Goal: Information Seeking & Learning: Learn about a topic

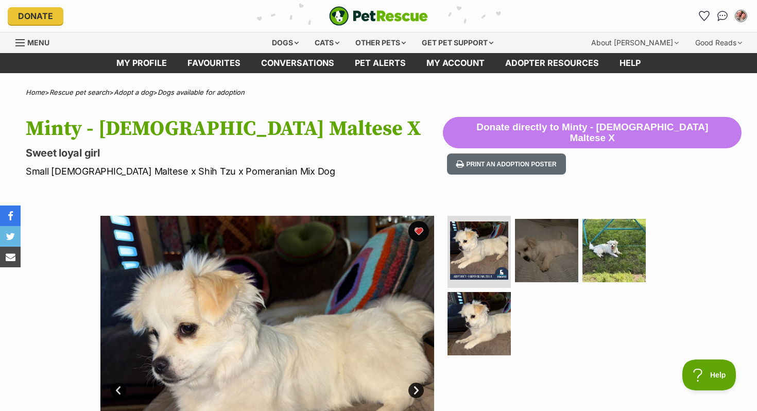
click at [378, 23] on img "PetRescue" at bounding box center [378, 16] width 99 height 20
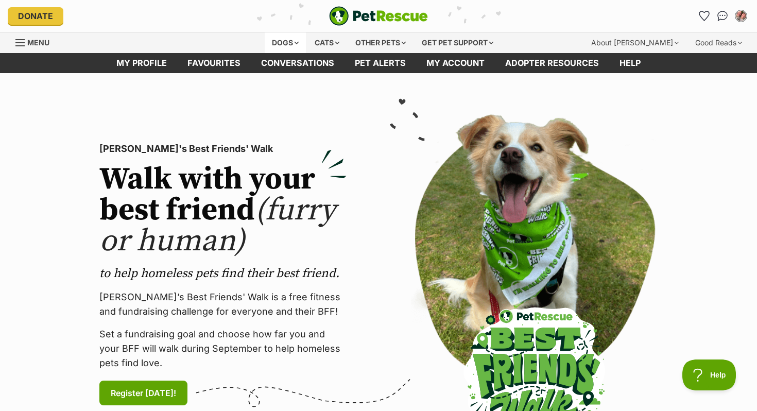
click at [274, 39] on div "Dogs" at bounding box center [285, 42] width 41 height 21
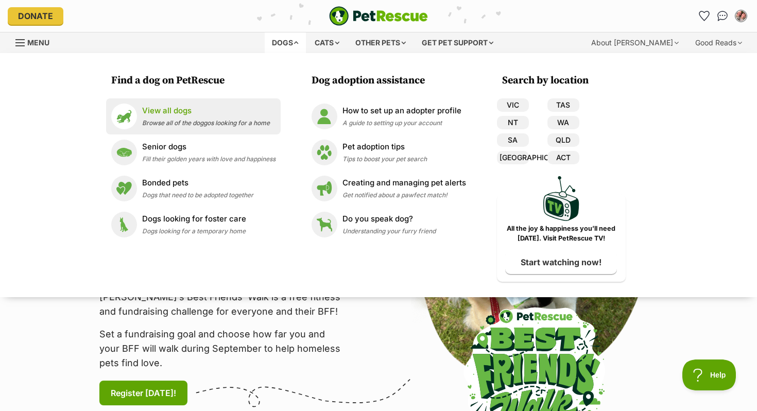
click at [194, 112] on p "View all dogs" at bounding box center [206, 111] width 128 height 12
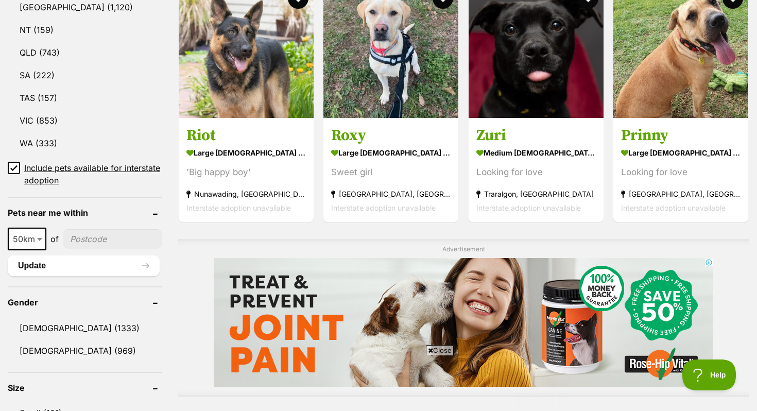
scroll to position [480, 0]
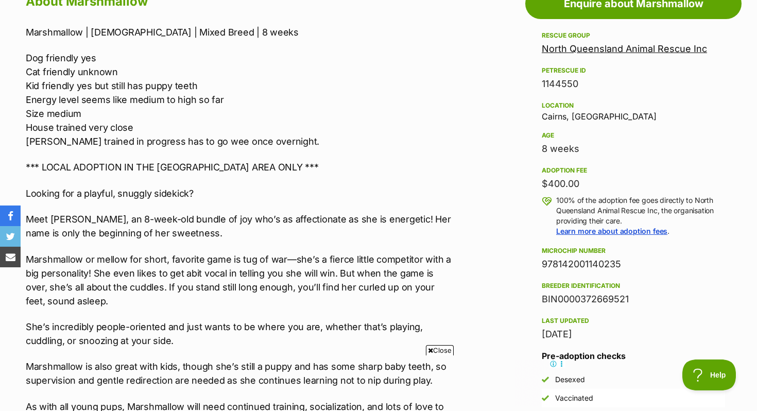
scroll to position [639, 0]
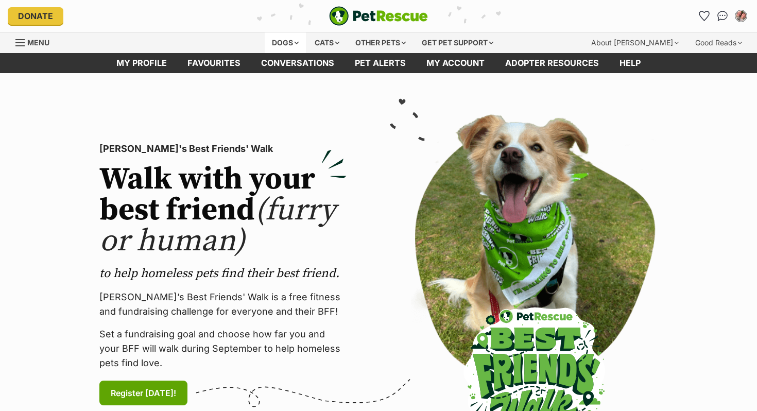
click at [279, 47] on div "Dogs" at bounding box center [285, 42] width 41 height 21
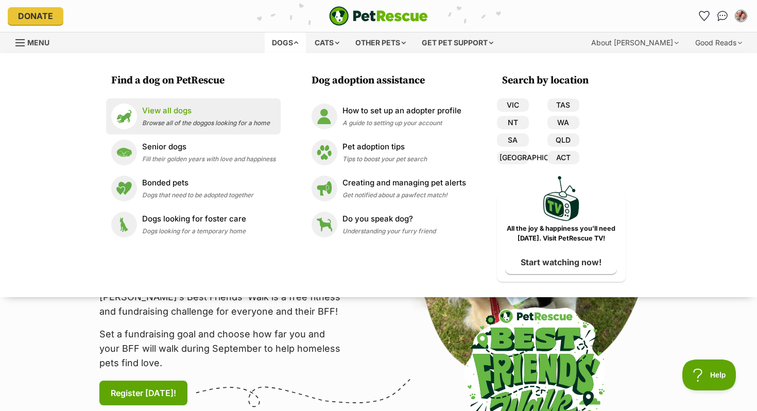
click at [153, 121] on span "Browse all of the doggos looking for a home" at bounding box center [206, 123] width 128 height 8
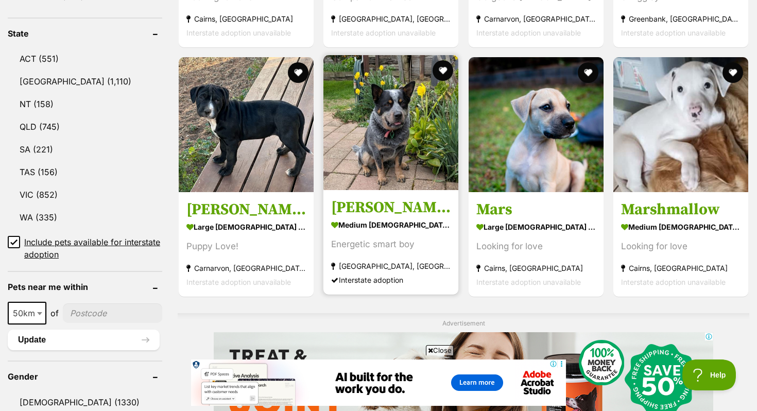
scroll to position [504, 0]
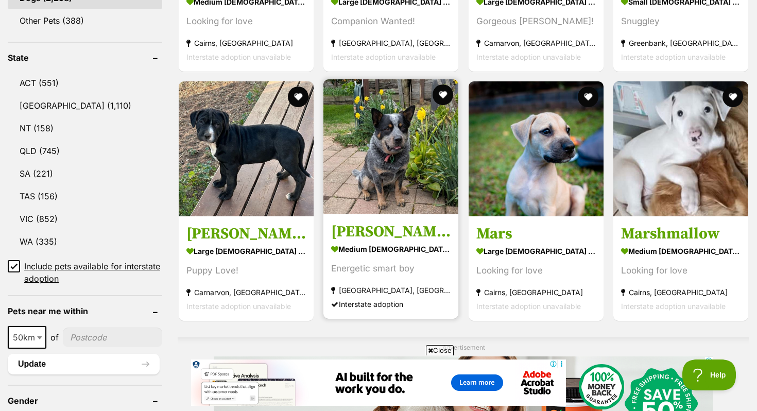
click at [366, 115] on img at bounding box center [391, 146] width 135 height 135
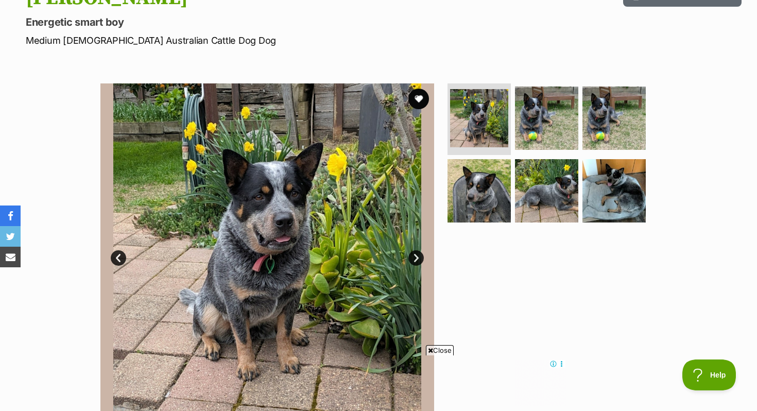
scroll to position [36, 0]
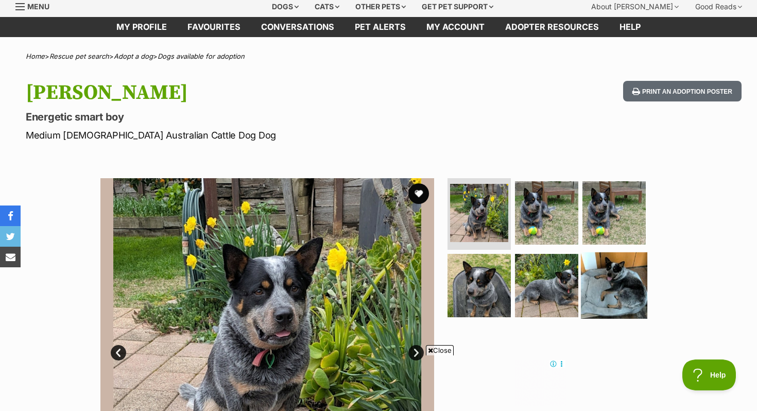
click at [596, 278] on img at bounding box center [614, 285] width 66 height 66
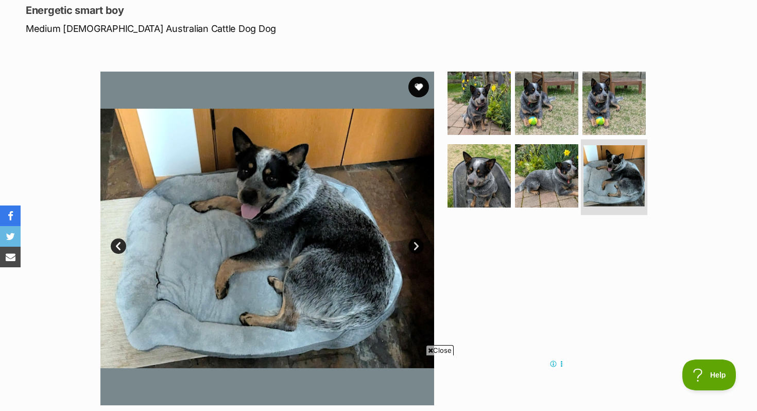
scroll to position [144, 0]
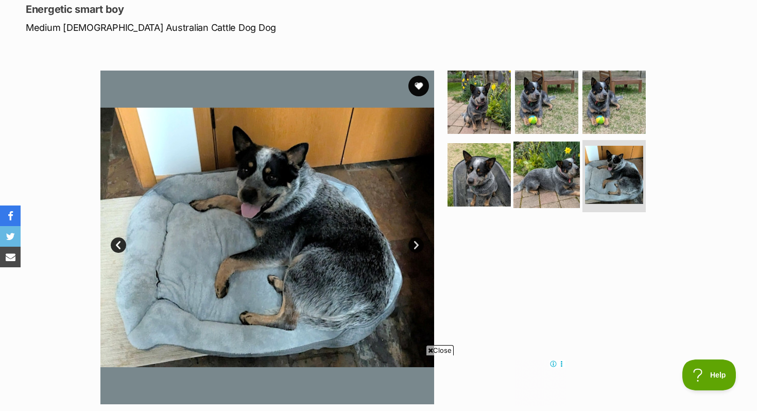
click at [545, 185] on img at bounding box center [547, 175] width 66 height 66
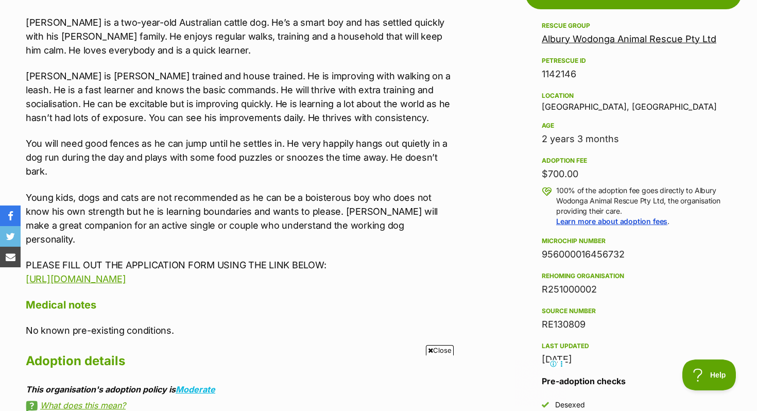
scroll to position [697, 0]
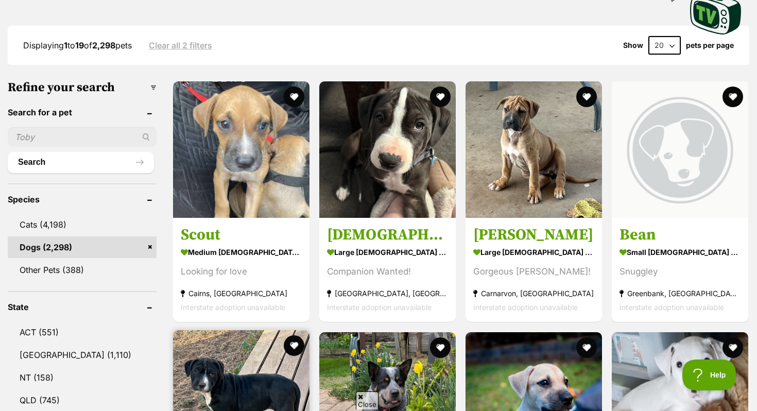
scroll to position [232, 0]
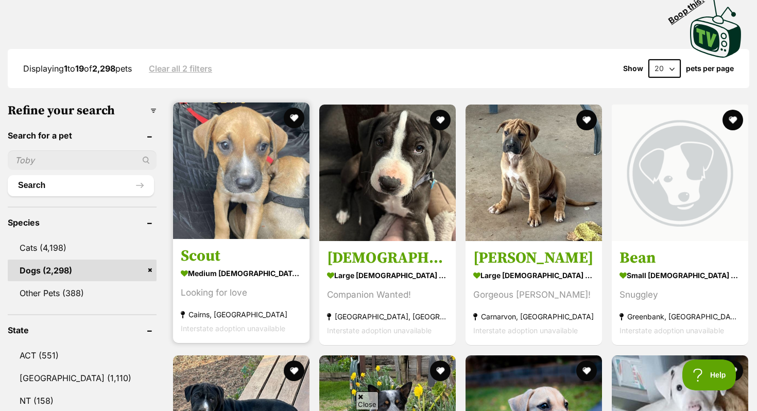
click at [231, 185] on img at bounding box center [241, 171] width 137 height 137
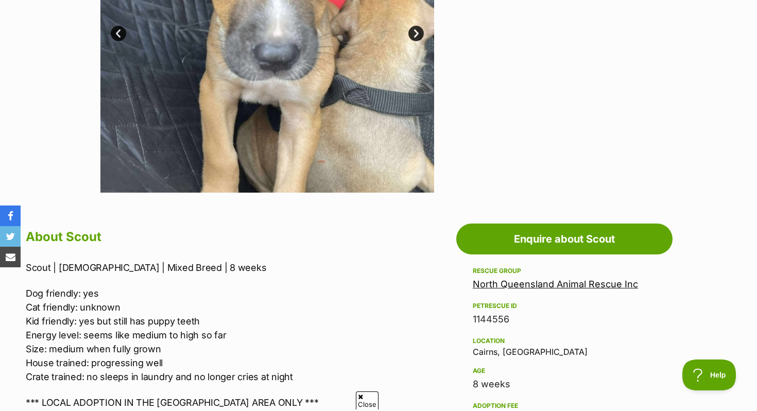
scroll to position [512, 0]
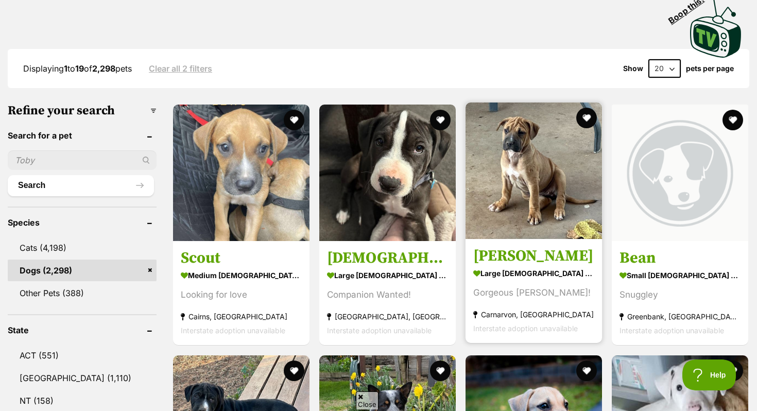
click at [541, 247] on h3 "[PERSON_NAME]" at bounding box center [533, 257] width 121 height 20
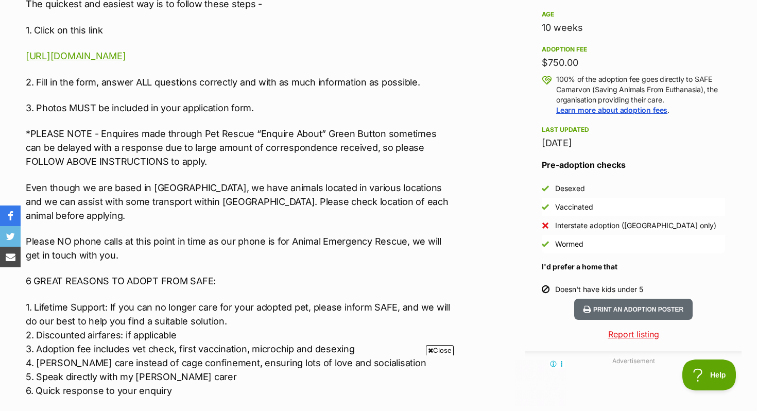
scroll to position [726, 0]
click at [326, 131] on p "*PLEASE NOTE - Enquires made through Pet Rescue “Enquire About” Green Button so…" at bounding box center [239, 148] width 426 height 42
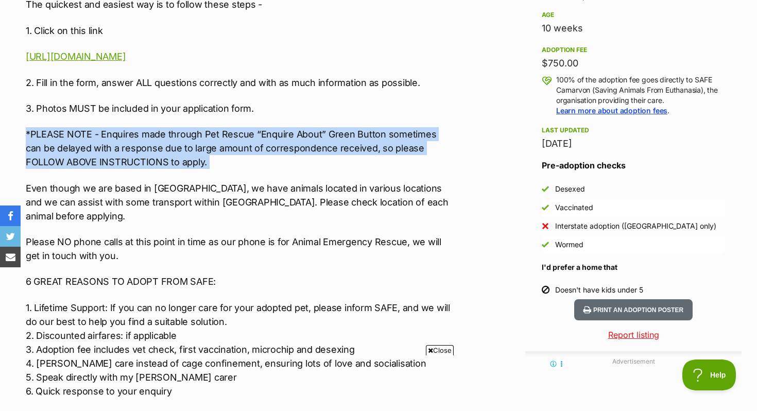
click at [326, 131] on p "*PLEASE NOTE - Enquires made through Pet Rescue “Enquire About” Green Button so…" at bounding box center [239, 148] width 426 height 42
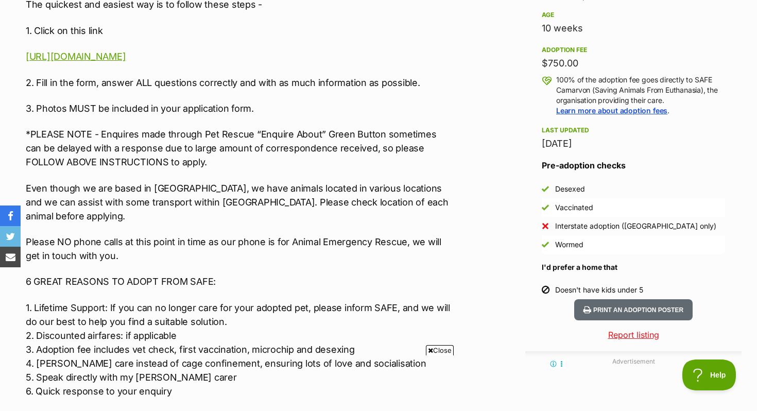
click at [326, 131] on p "*PLEASE NOTE - Enquires made through Pet Rescue “Enquire About” Green Button so…" at bounding box center [239, 148] width 426 height 42
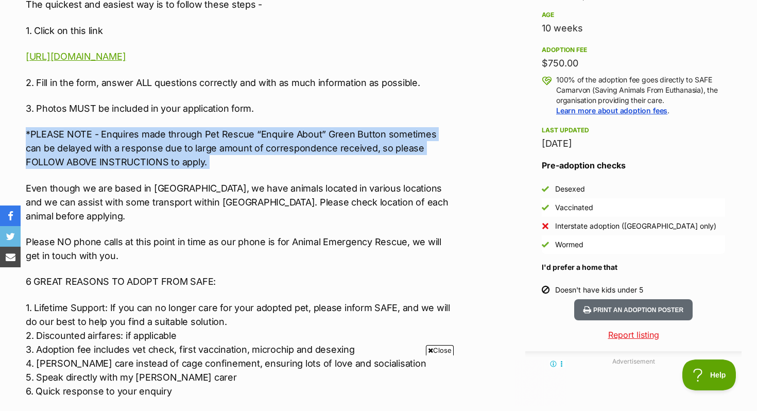
click at [326, 131] on p "*PLEASE NOTE - Enquires made through Pet Rescue “Enquire About” Green Button so…" at bounding box center [239, 148] width 426 height 42
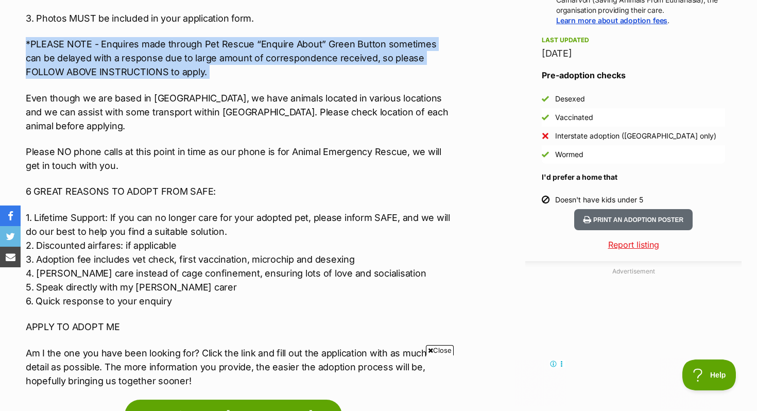
scroll to position [887, 0]
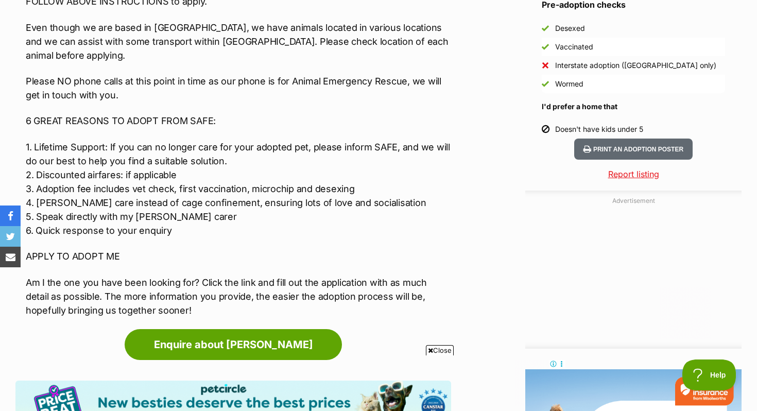
click at [311, 31] on p "Even though we are based in Carnarvon, we have animals located in various locat…" at bounding box center [239, 42] width 426 height 42
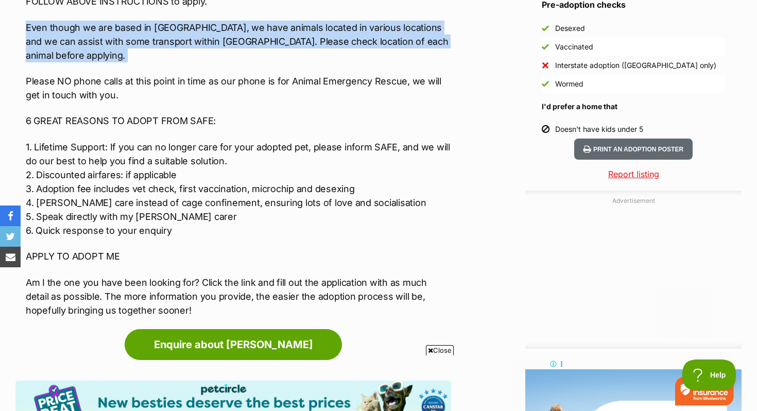
click at [311, 31] on p "Even though we are based in Carnarvon, we have animals located in various locat…" at bounding box center [239, 42] width 426 height 42
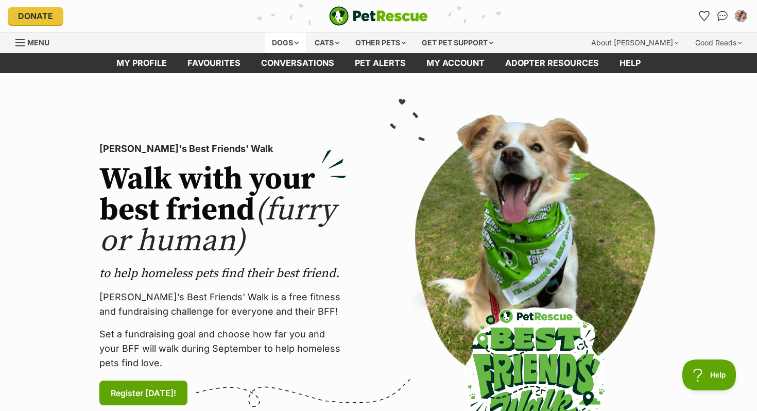
click at [278, 44] on div "Dogs" at bounding box center [285, 42] width 41 height 21
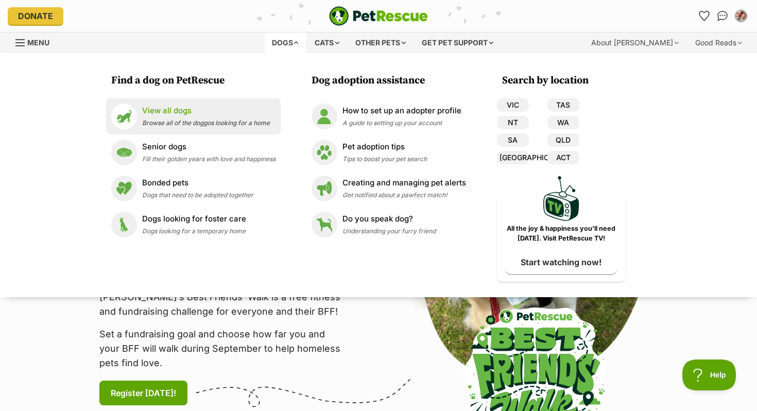
click at [212, 112] on p "View all dogs" at bounding box center [206, 111] width 128 height 12
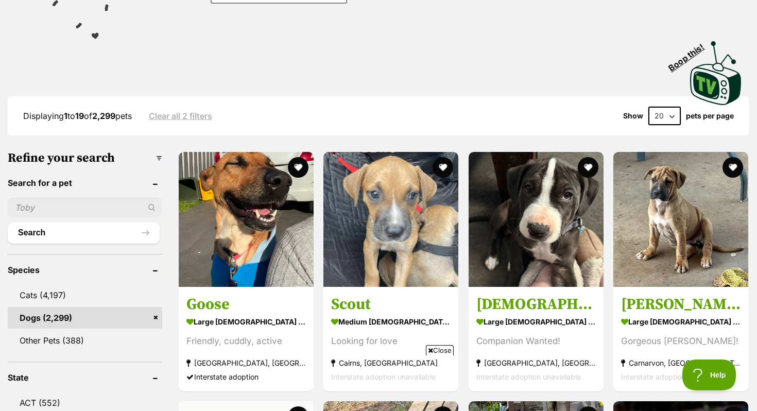
scroll to position [246, 0]
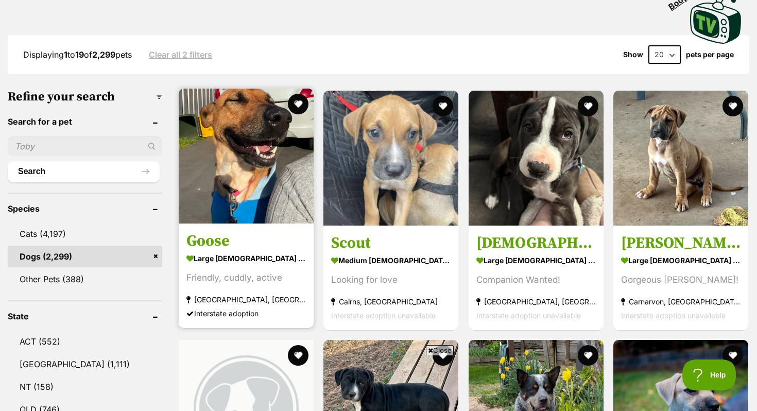
click at [284, 153] on img at bounding box center [246, 156] width 135 height 135
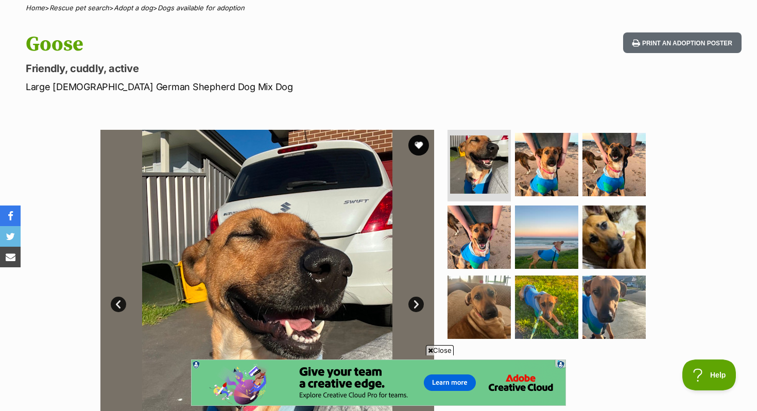
scroll to position [9, 0]
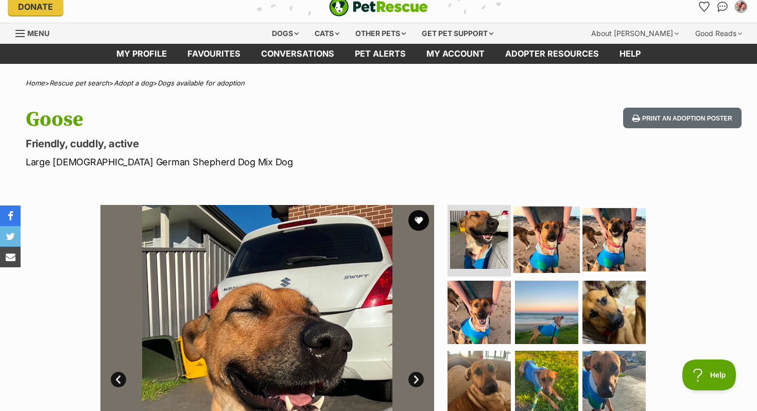
click at [548, 232] on img at bounding box center [547, 239] width 66 height 66
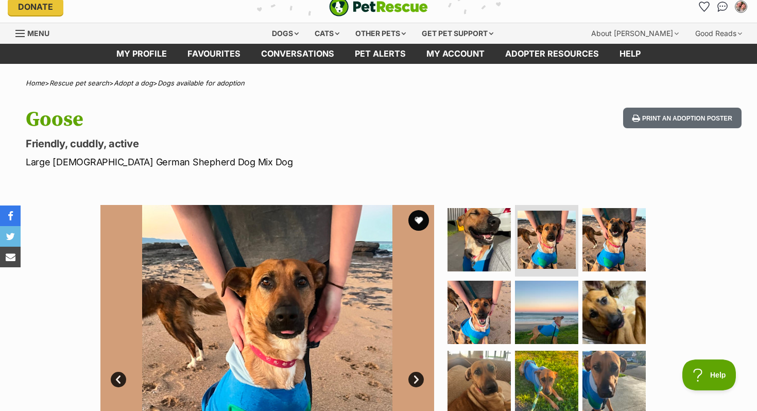
click at [340, 4] on img "PetRescue" at bounding box center [378, 7] width 99 height 20
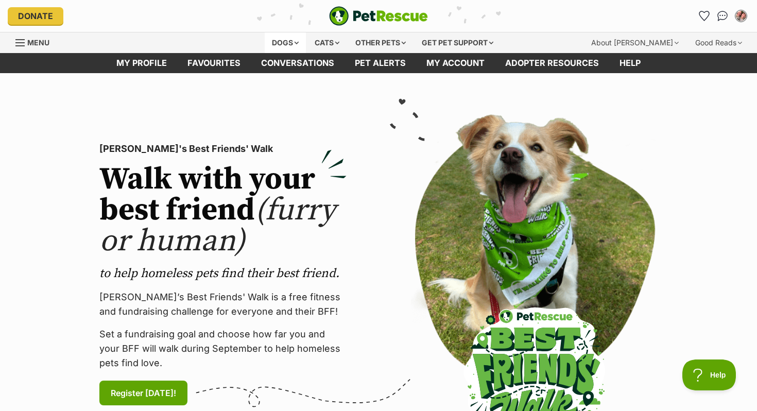
click at [287, 42] on div "Dogs" at bounding box center [285, 42] width 41 height 21
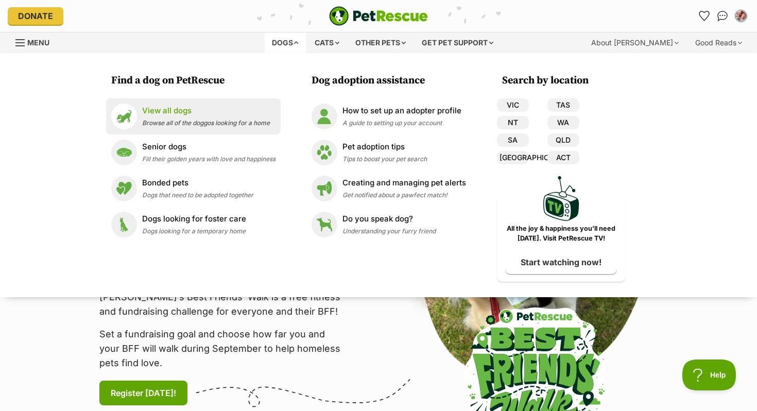
click at [200, 116] on p "View all dogs" at bounding box center [206, 111] width 128 height 12
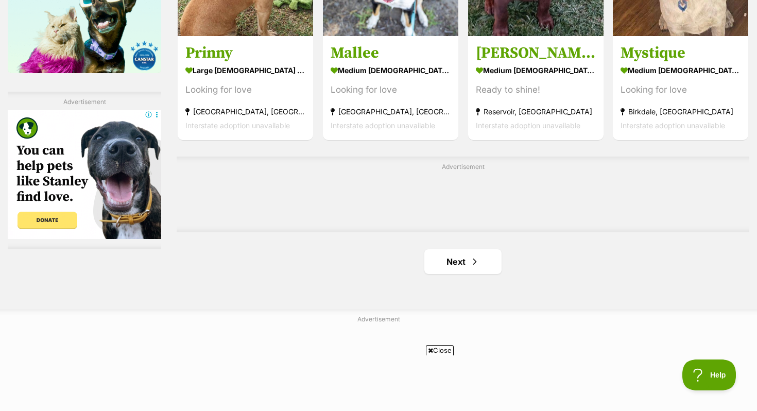
scroll to position [1727, 0]
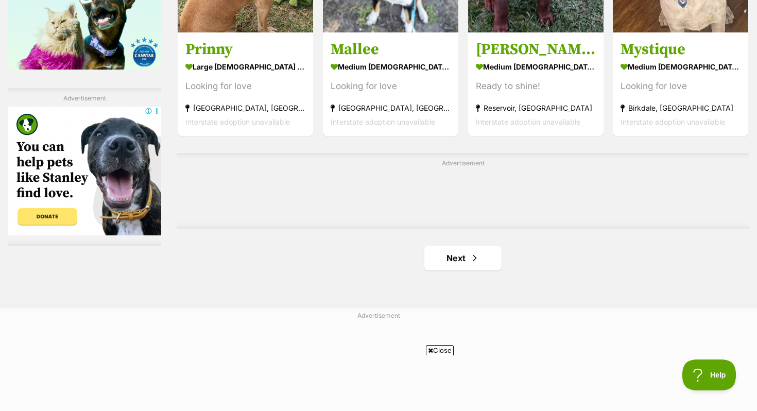
click at [473, 258] on span "Next page" at bounding box center [475, 258] width 10 height 12
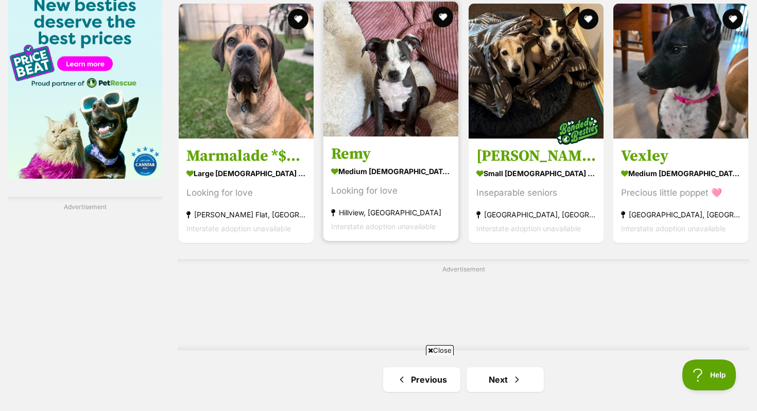
scroll to position [1586, 0]
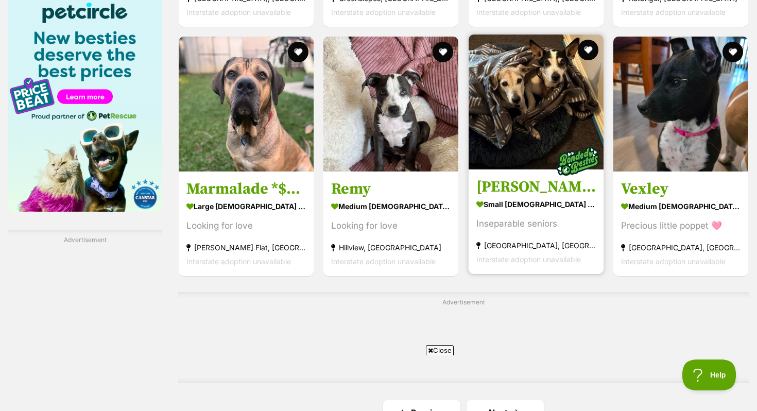
click at [505, 52] on img at bounding box center [536, 102] width 135 height 135
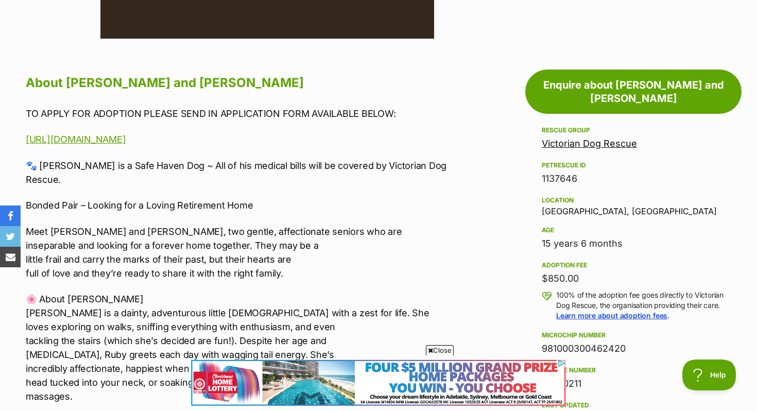
click at [368, 163] on p "🐾 Vincent is a Safe Haven Dog ~ All of his medical bills will be covered by Vic…" at bounding box center [239, 173] width 426 height 28
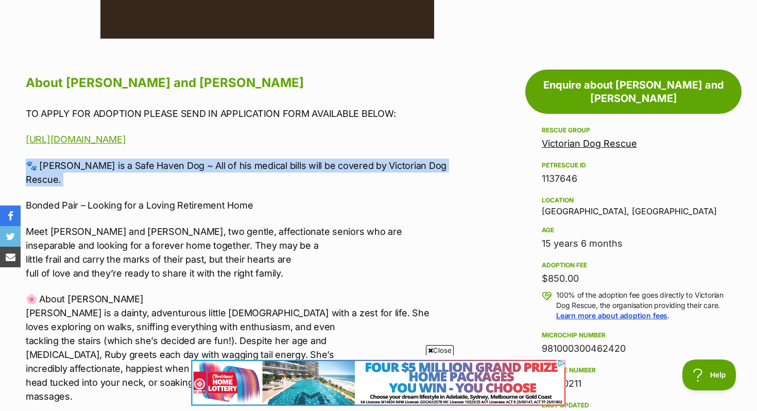
click at [368, 163] on p "🐾 Vincent is a Safe Haven Dog ~ All of his medical bills will be covered by Vic…" at bounding box center [239, 173] width 426 height 28
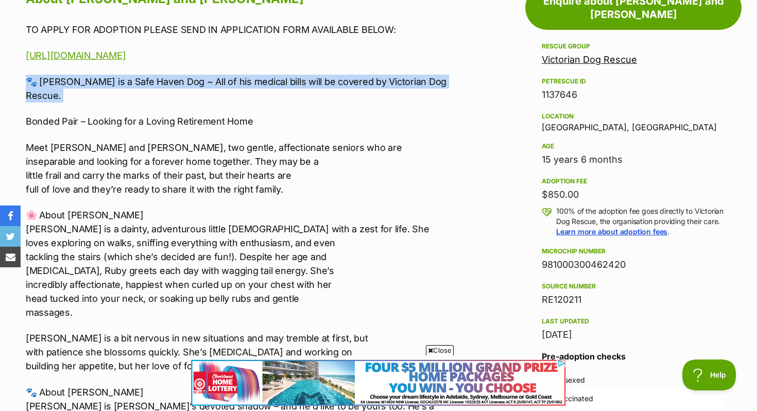
scroll to position [598, 0]
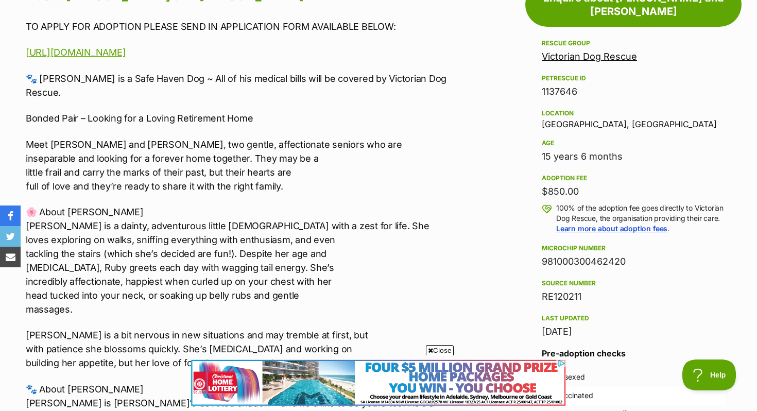
click at [234, 145] on p "Meet Ruby and Vincent, two gentle, affectionate seniors who are inseparable and…" at bounding box center [239, 166] width 426 height 56
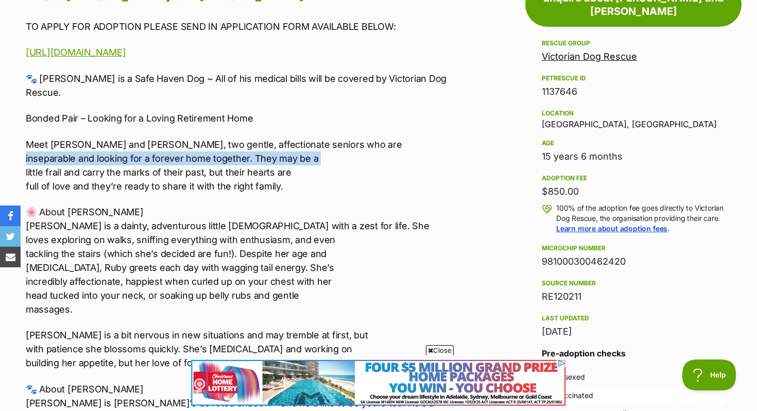
click at [234, 145] on p "Meet Ruby and Vincent, two gentle, affectionate seniors who are inseparable and…" at bounding box center [239, 166] width 426 height 56
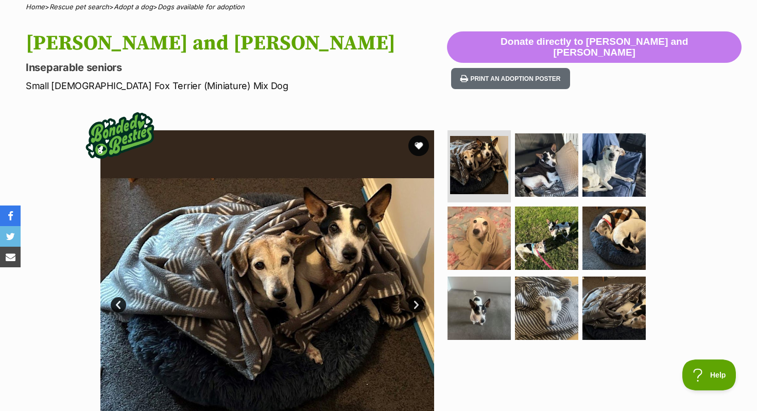
scroll to position [0, 0]
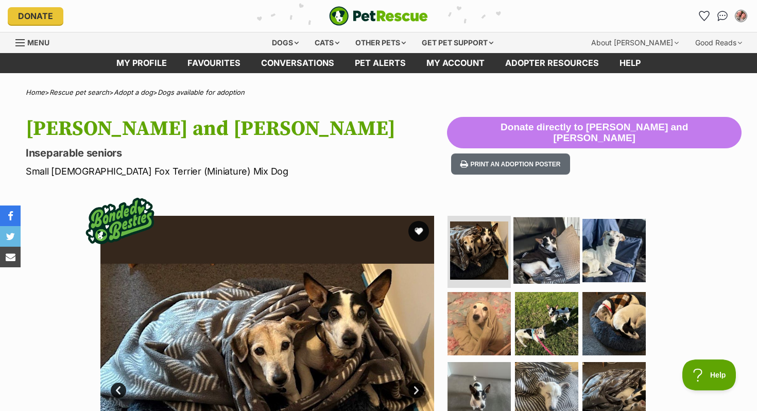
click at [525, 228] on img at bounding box center [547, 250] width 66 height 66
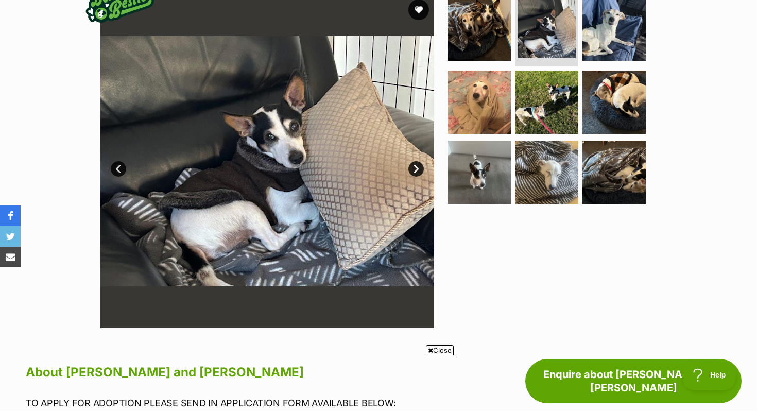
scroll to position [206, 0]
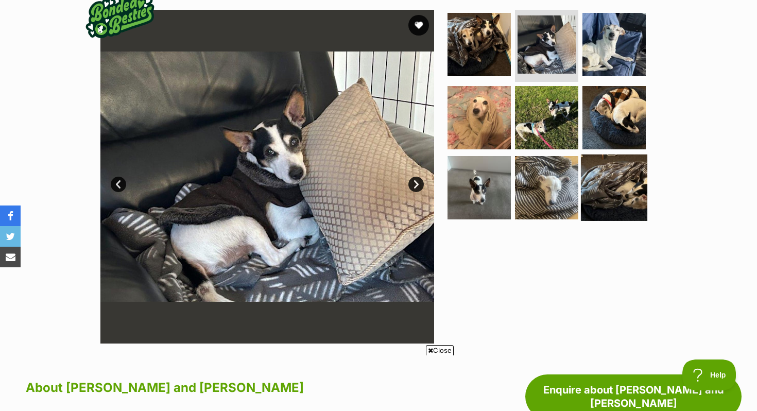
click at [613, 191] on img at bounding box center [614, 187] width 66 height 66
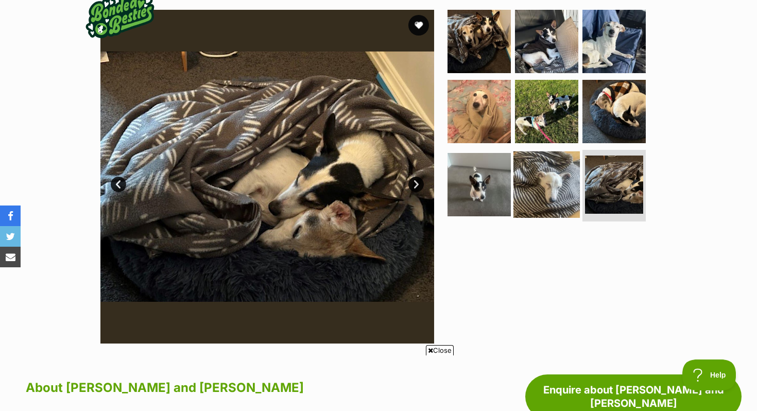
scroll to position [0, 0]
click at [541, 185] on img at bounding box center [547, 184] width 66 height 66
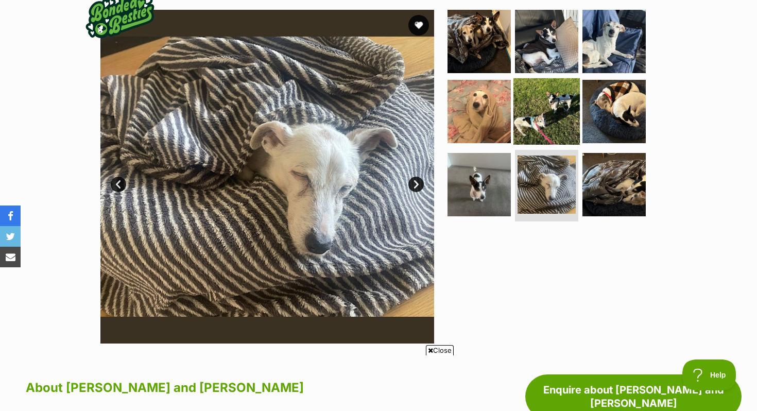
click at [531, 117] on img at bounding box center [547, 111] width 66 height 66
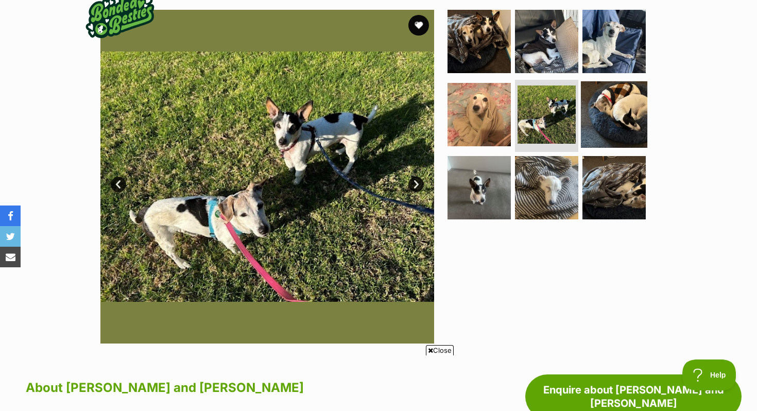
click at [636, 109] on img at bounding box center [614, 114] width 66 height 66
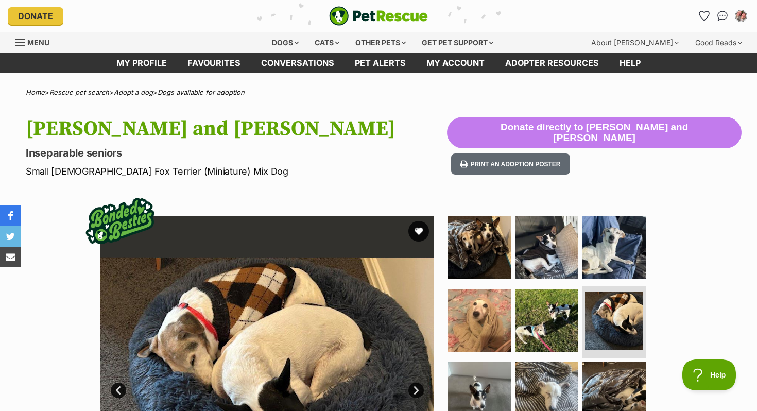
click at [355, 21] on img "PetRescue" at bounding box center [378, 16] width 99 height 20
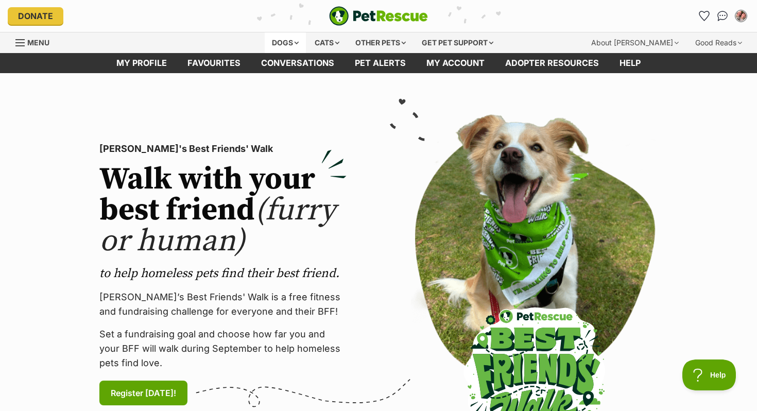
click at [285, 44] on div "Dogs" at bounding box center [285, 42] width 41 height 21
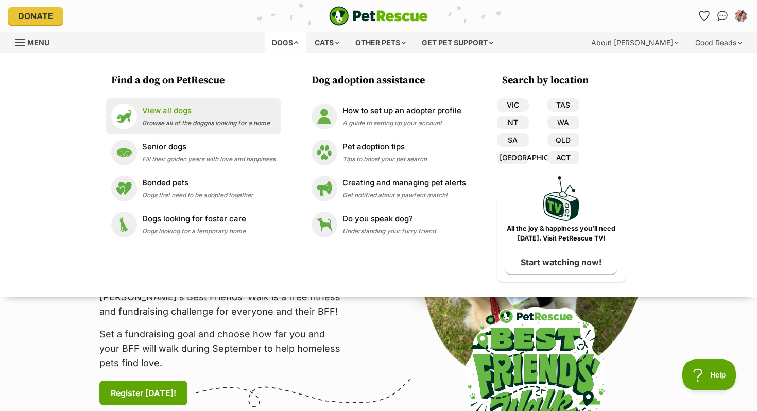
click at [242, 112] on p "View all dogs" at bounding box center [206, 111] width 128 height 12
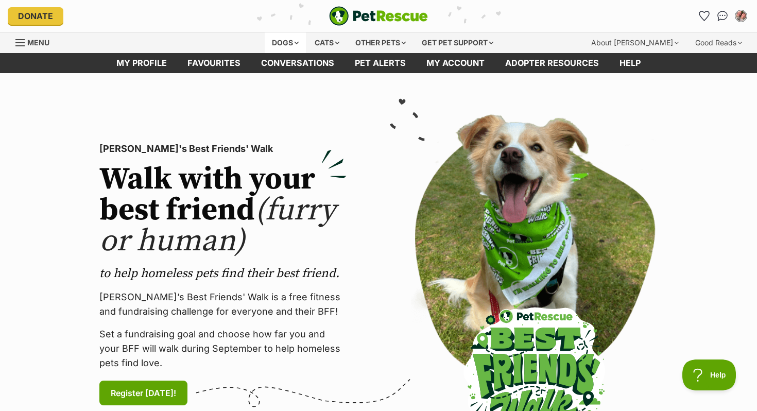
click at [292, 42] on div "Dogs" at bounding box center [285, 42] width 41 height 21
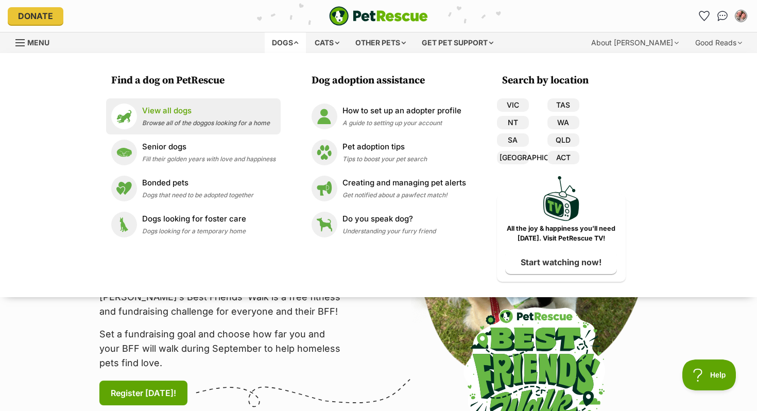
click at [242, 121] on span "Browse all of the doggos looking for a home" at bounding box center [206, 123] width 128 height 8
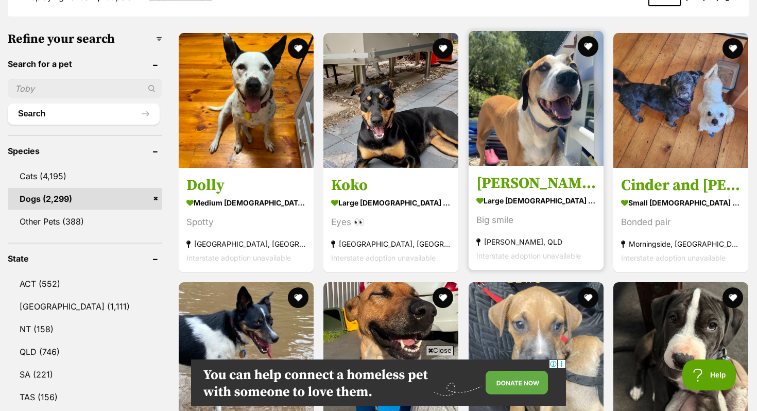
scroll to position [508, 0]
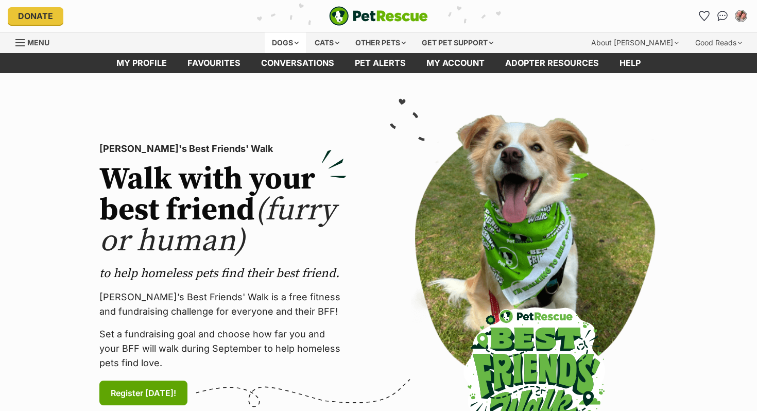
click at [277, 40] on div "Dogs" at bounding box center [285, 42] width 41 height 21
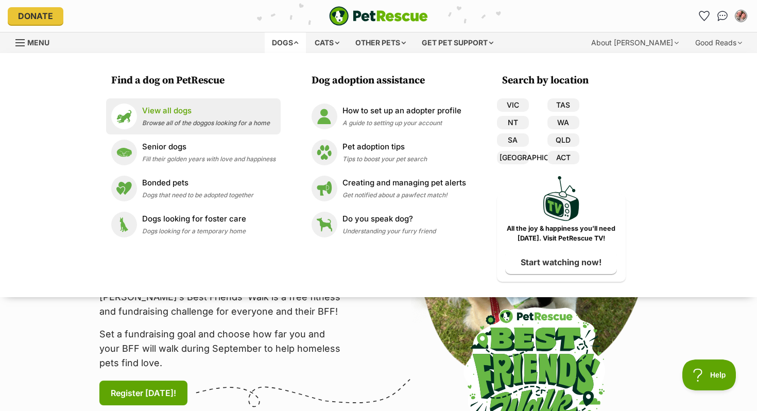
click at [203, 106] on p "View all dogs" at bounding box center [206, 111] width 128 height 12
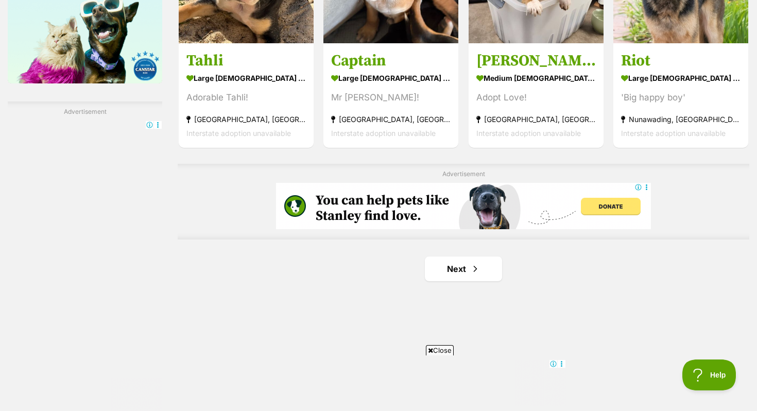
scroll to position [1732, 0]
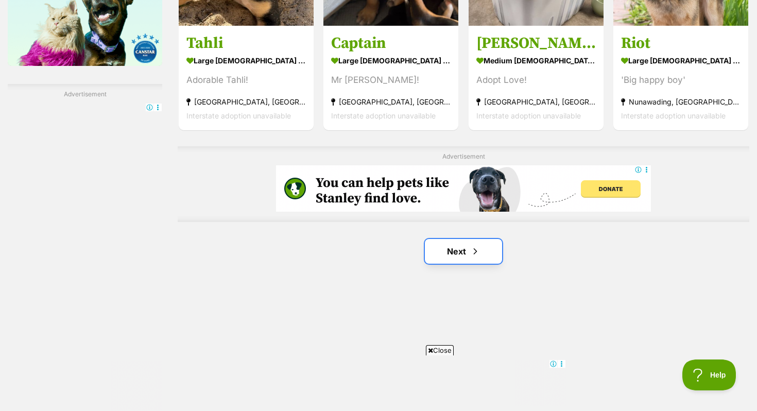
click at [463, 256] on link "Next" at bounding box center [463, 251] width 77 height 25
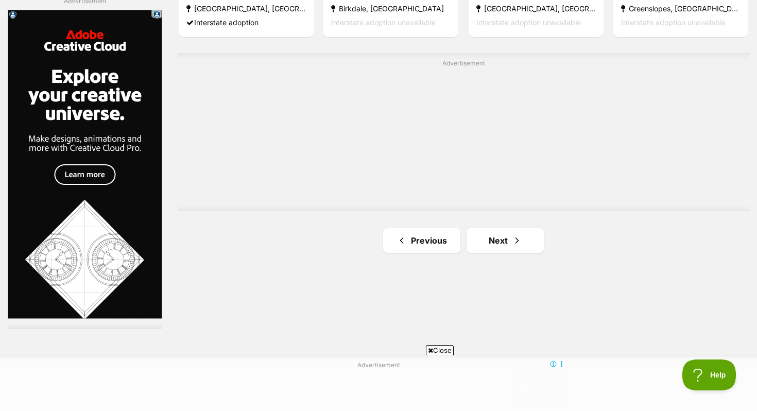
scroll to position [1851, 0]
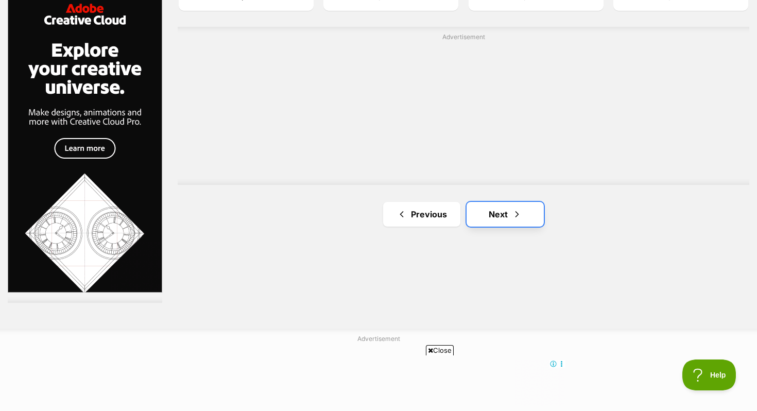
click at [493, 209] on link "Next" at bounding box center [505, 214] width 77 height 25
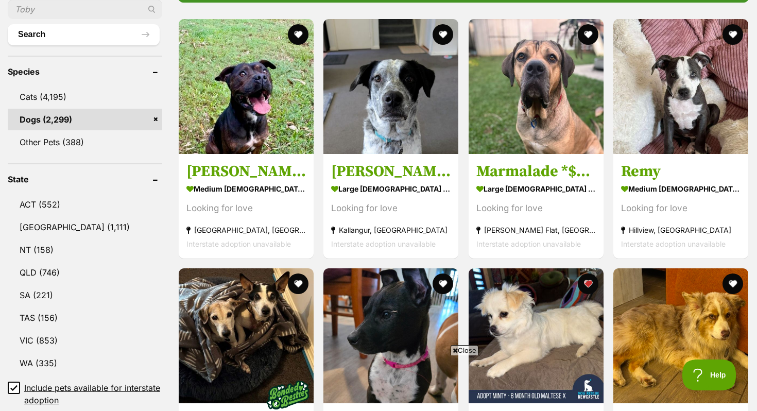
scroll to position [384, 0]
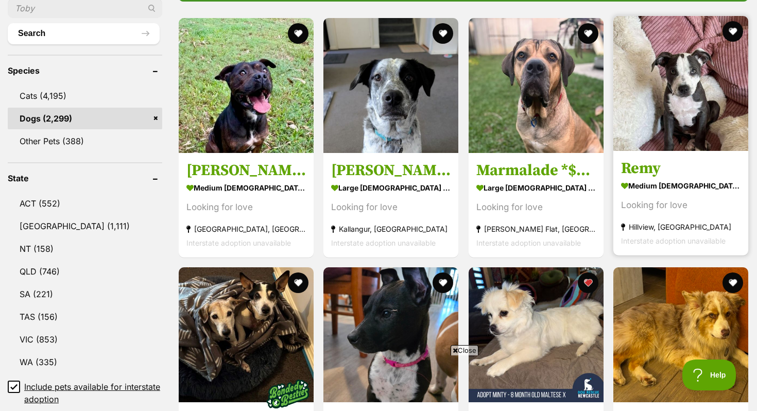
click at [637, 137] on img at bounding box center [681, 83] width 135 height 135
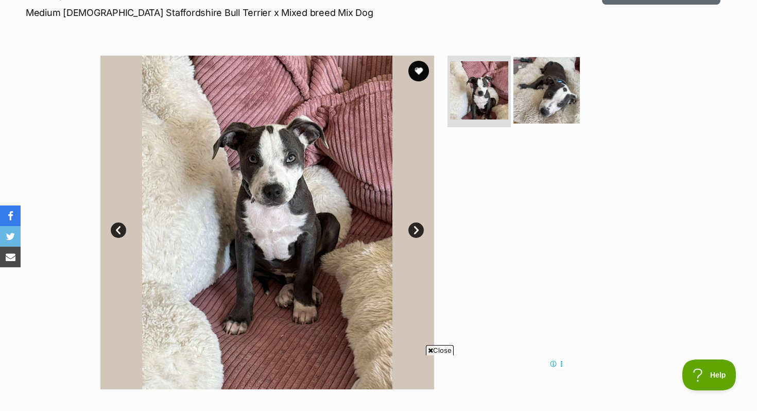
click at [551, 106] on img at bounding box center [547, 90] width 66 height 66
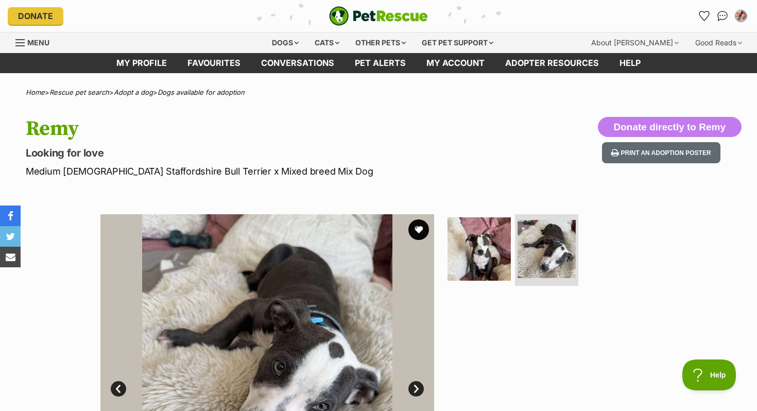
click at [359, 13] on img "PetRescue" at bounding box center [378, 16] width 99 height 20
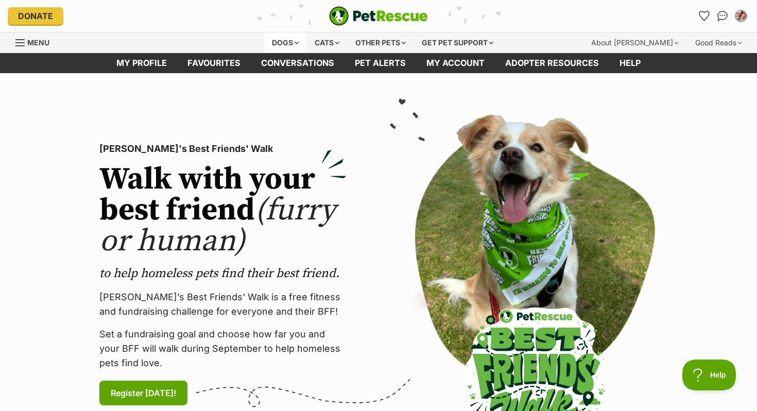
click at [265, 40] on div "Dogs" at bounding box center [285, 42] width 41 height 21
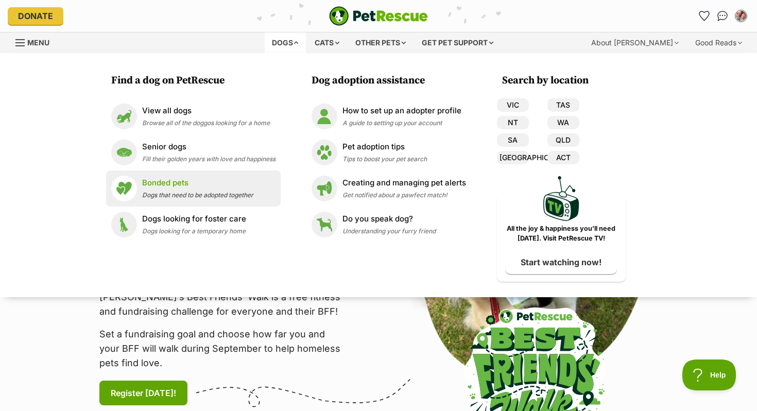
click at [171, 188] on p "Bonded pets" at bounding box center [197, 183] width 111 height 12
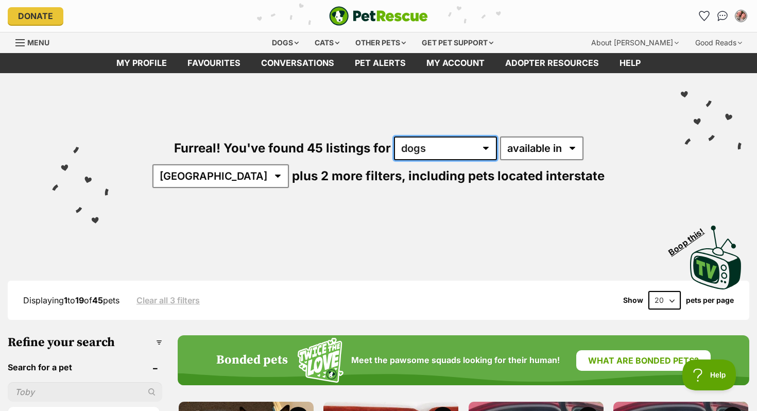
click at [394, 144] on select "any type of pet cats dogs other pets" at bounding box center [445, 149] width 103 height 24
select select "Cats"
click at [394, 137] on select "any type of pet cats dogs other pets" at bounding box center [445, 149] width 103 height 24
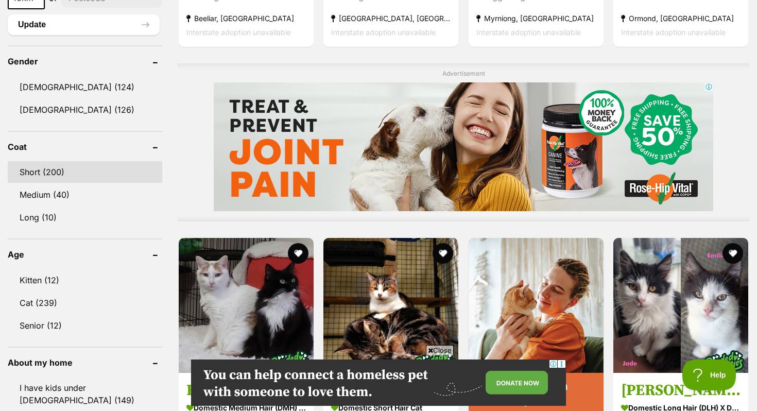
scroll to position [845, 0]
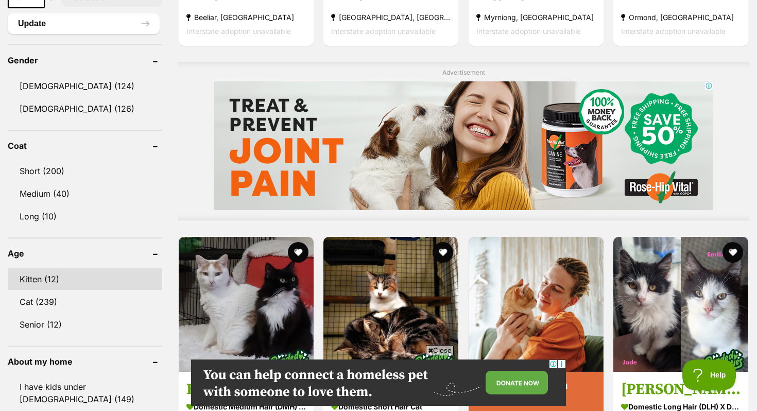
click at [61, 277] on link "Kitten (12)" at bounding box center [85, 279] width 155 height 22
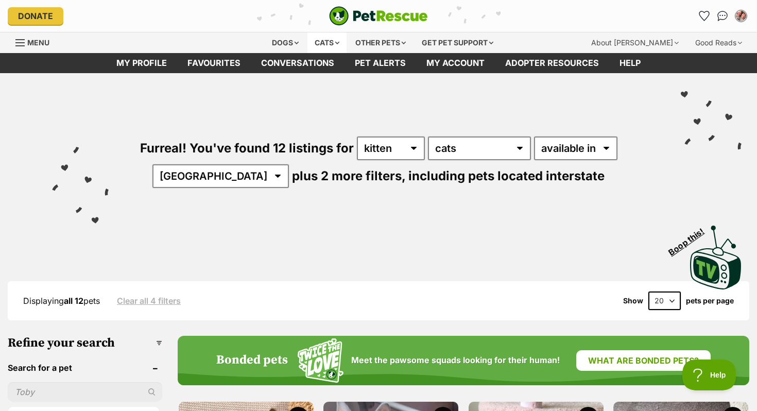
click at [331, 37] on div "Cats" at bounding box center [327, 42] width 39 height 21
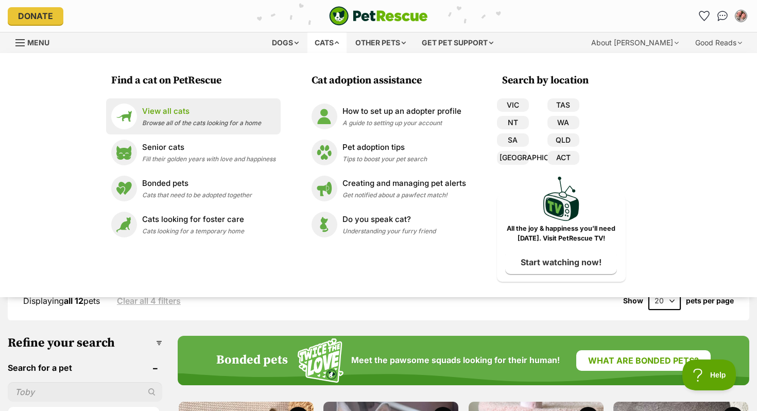
click at [197, 112] on p "View all cats" at bounding box center [201, 112] width 119 height 12
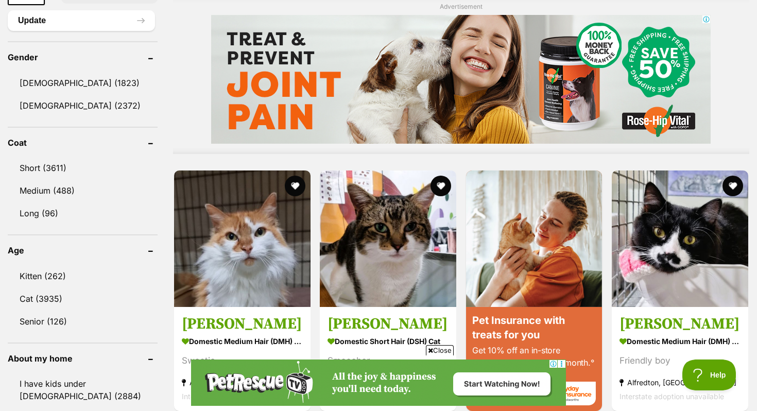
scroll to position [867, 0]
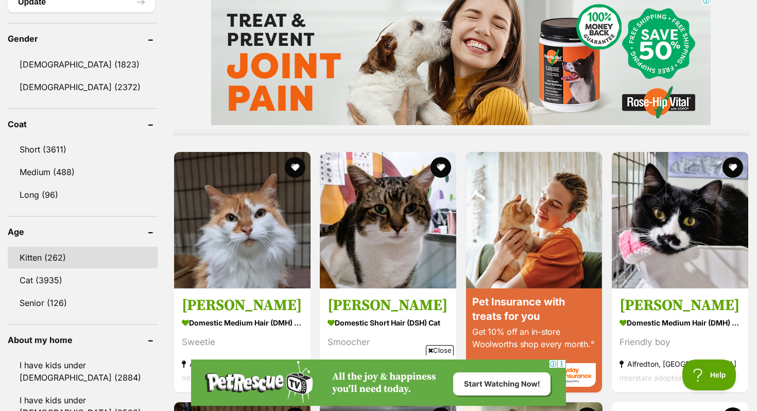
click at [67, 256] on link "Kitten (262)" at bounding box center [83, 258] width 150 height 22
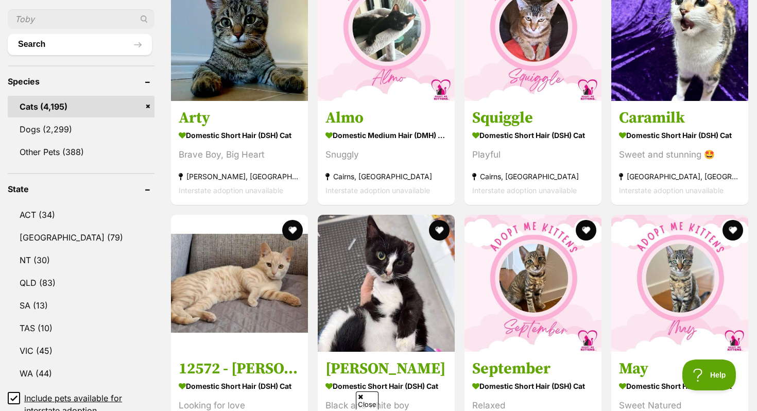
scroll to position [380, 0]
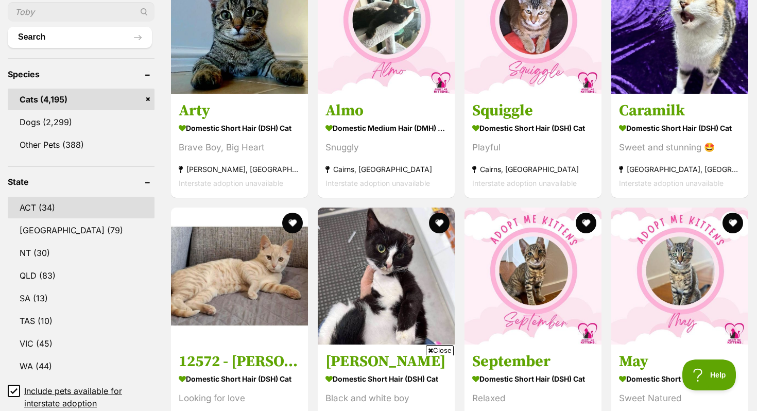
click at [97, 207] on link "ACT (34)" at bounding box center [81, 208] width 147 height 22
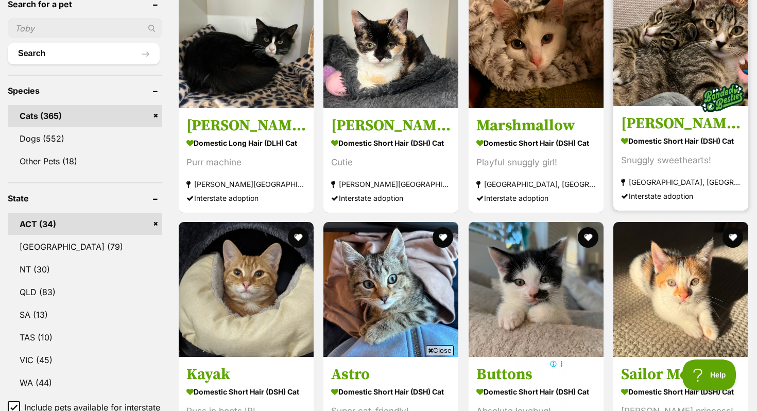
scroll to position [513, 0]
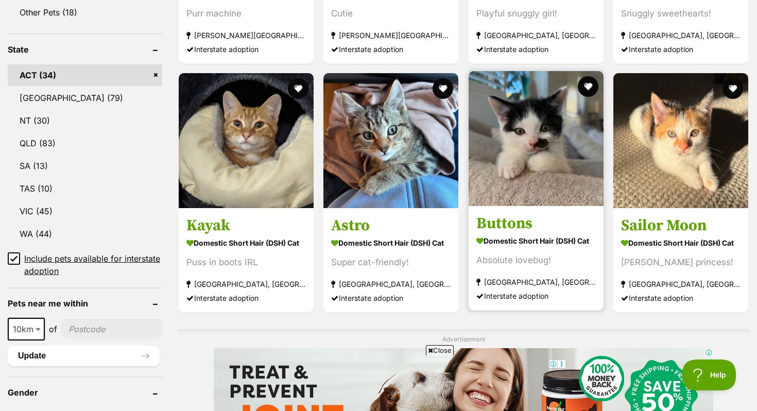
click at [517, 150] on img at bounding box center [536, 138] width 135 height 135
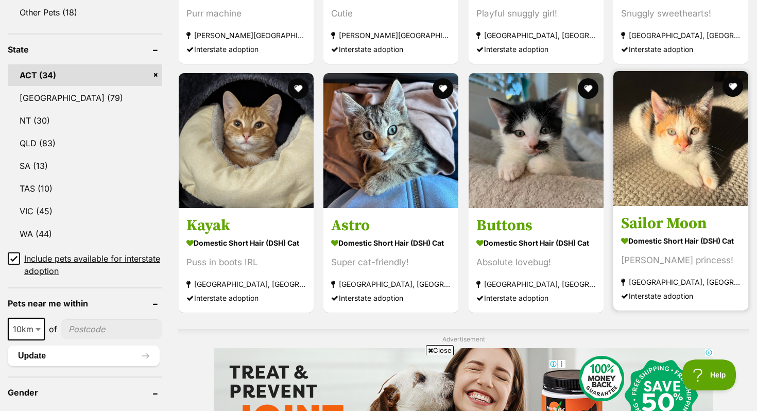
click at [652, 122] on img at bounding box center [681, 138] width 135 height 135
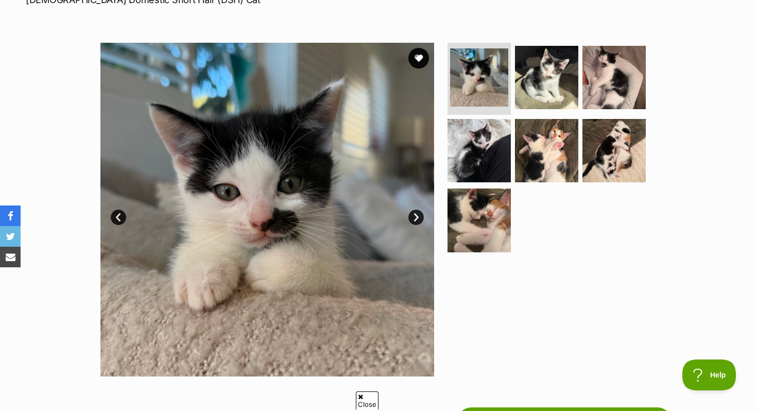
scroll to position [173, 0]
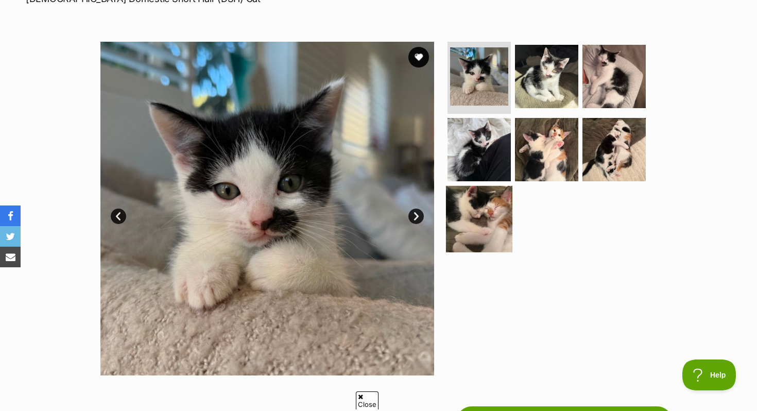
click at [470, 233] on img at bounding box center [479, 219] width 66 height 66
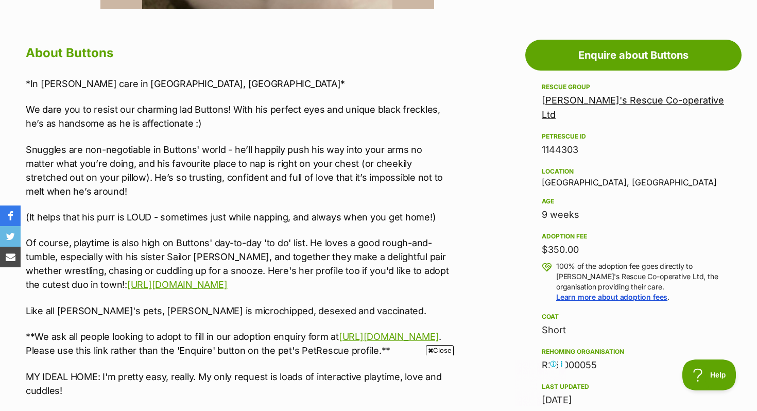
scroll to position [704, 0]
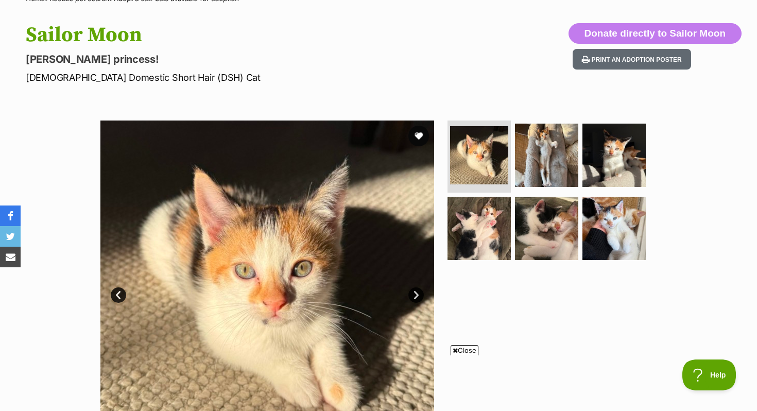
scroll to position [79, 0]
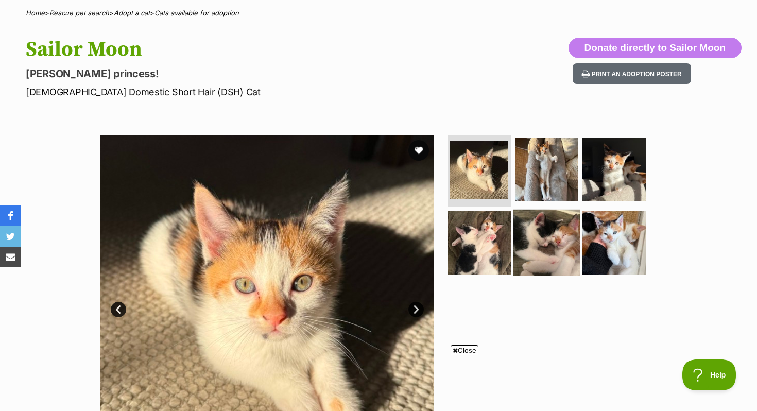
click at [541, 236] on img at bounding box center [547, 242] width 66 height 66
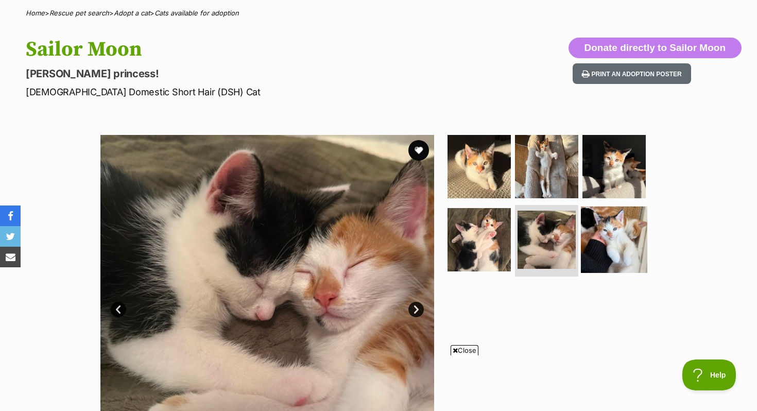
click at [617, 212] on img at bounding box center [614, 239] width 66 height 66
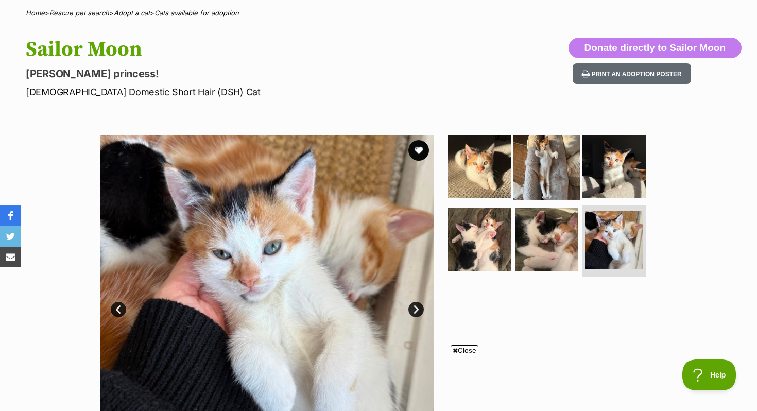
click at [558, 175] on img at bounding box center [547, 166] width 66 height 66
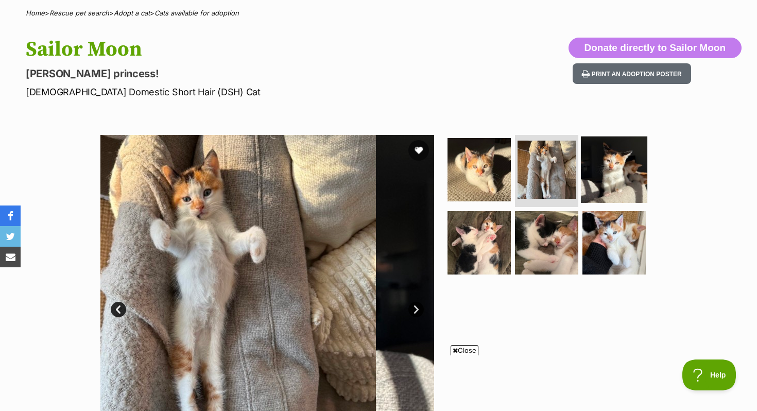
click at [607, 174] on img at bounding box center [614, 170] width 66 height 66
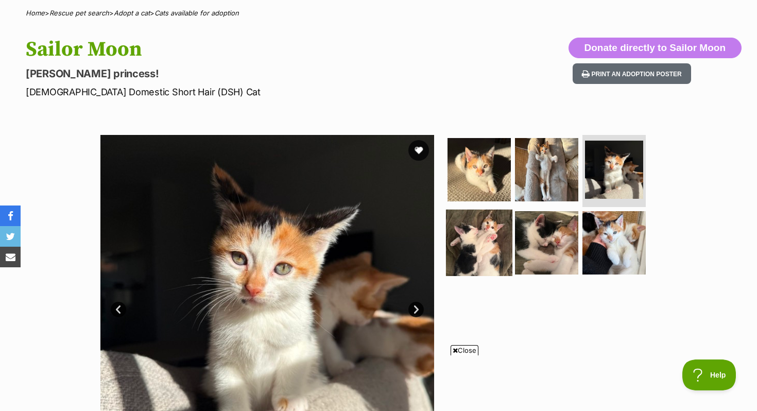
click at [496, 250] on img at bounding box center [479, 242] width 66 height 66
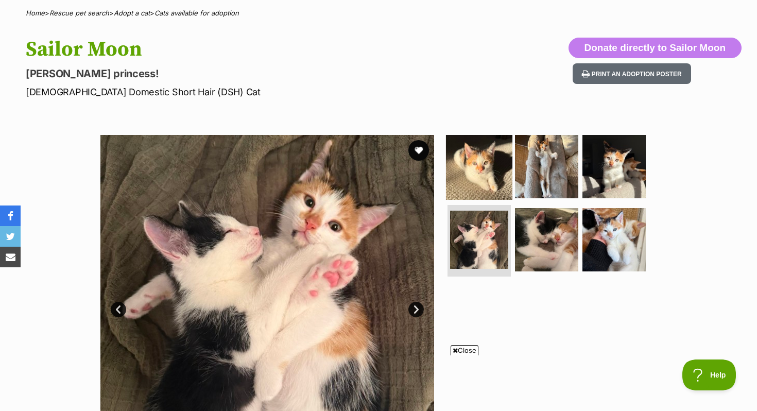
click at [485, 183] on img at bounding box center [479, 166] width 66 height 66
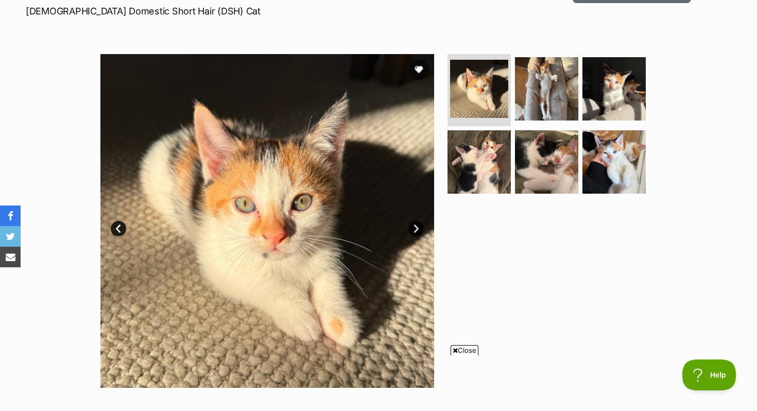
scroll to position [161, 0]
